Goal: Information Seeking & Learning: Learn about a topic

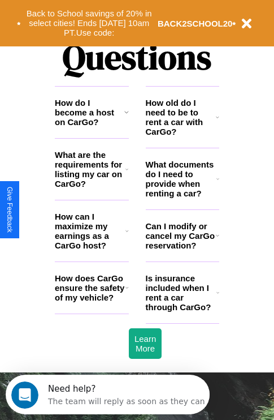
scroll to position [1370, 0]
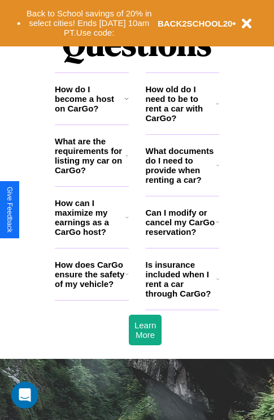
click at [182, 236] on h3 "Can I modify or cancel my CarGo reservation?" at bounding box center [181, 222] width 70 height 29
click at [182, 297] on h3 "Is insurance included when I rent a car through CarGo?" at bounding box center [181, 279] width 71 height 38
click at [92, 235] on h3 "How can I maximize my earnings as a CarGo host?" at bounding box center [90, 217] width 71 height 38
click at [218, 170] on icon at bounding box center [218, 165] width 3 height 9
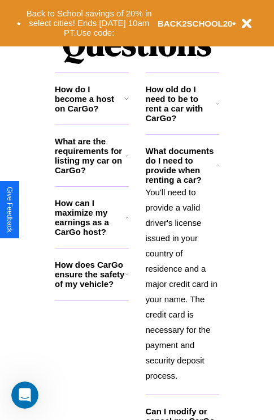
click at [92, 288] on h3 "How does CarGo ensure the safety of my vehicle?" at bounding box center [90, 274] width 71 height 29
click at [92, 235] on h3 "How can I maximize my earnings as a CarGo host?" at bounding box center [90, 217] width 71 height 38
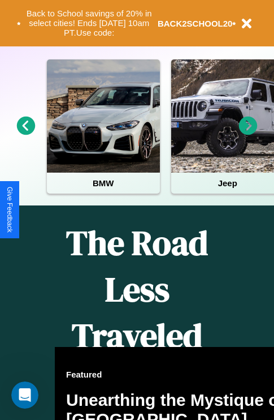
scroll to position [174, 0]
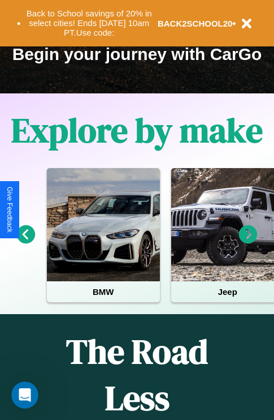
click at [248, 242] on icon at bounding box center [248, 234] width 19 height 19
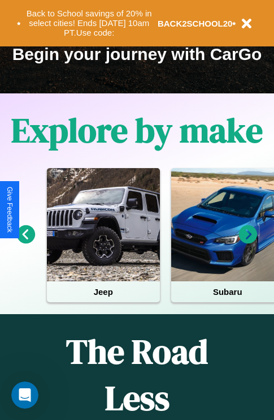
click at [25, 242] on icon at bounding box center [26, 234] width 19 height 19
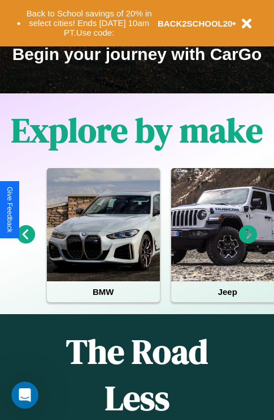
click at [248, 242] on icon at bounding box center [248, 234] width 19 height 19
